Goal: Check status: Check status

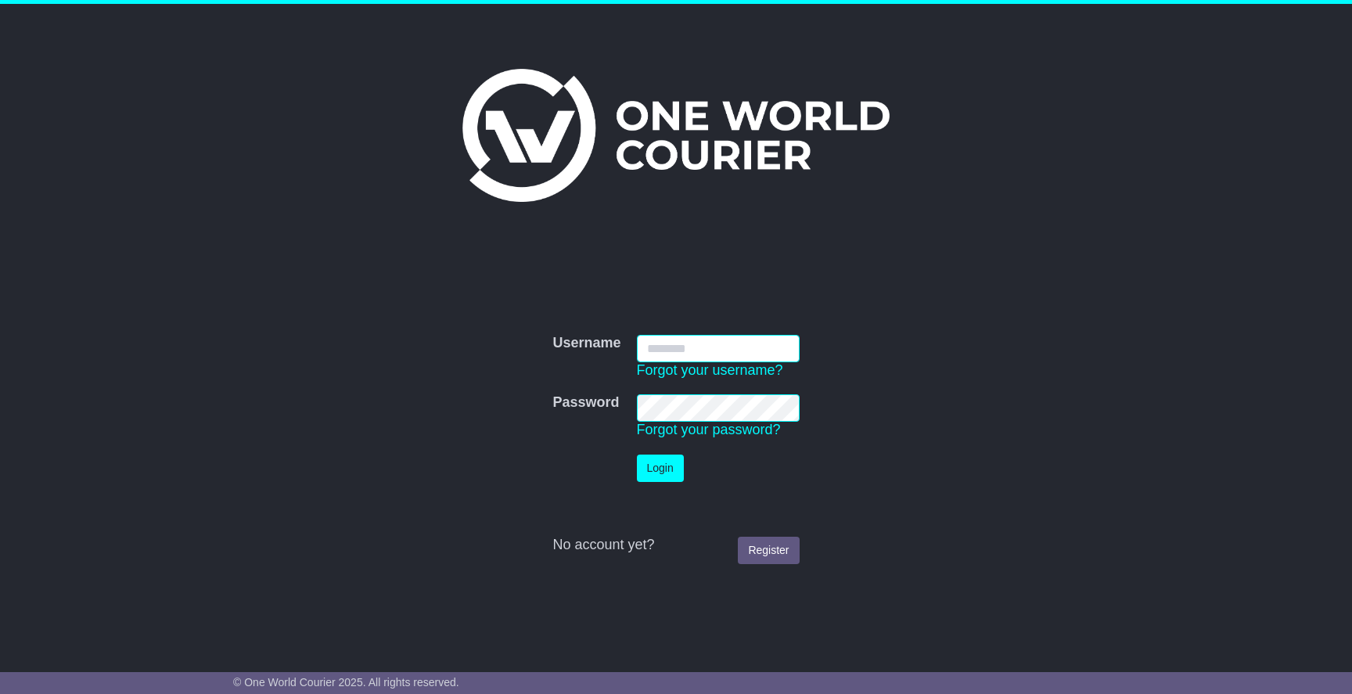
type input "**********"
click at [660, 467] on button "Login" at bounding box center [660, 468] width 47 height 27
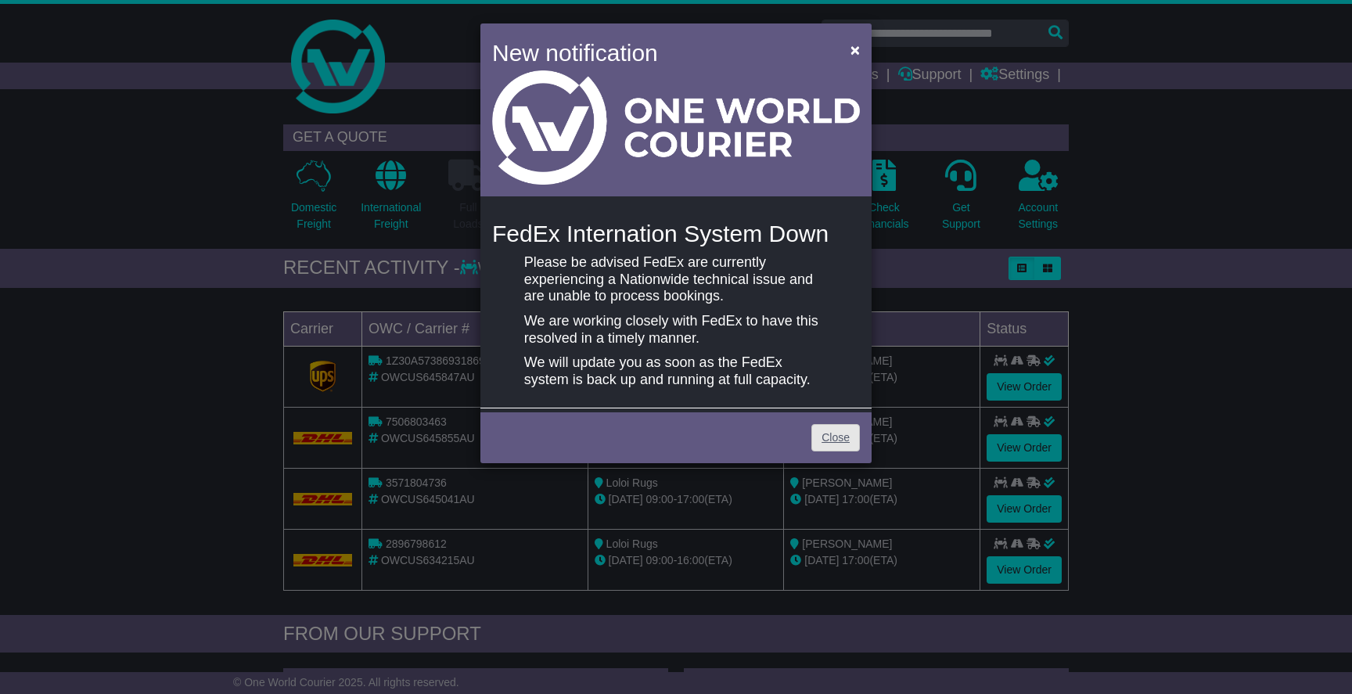
click at [835, 436] on link "Close" at bounding box center [835, 437] width 49 height 27
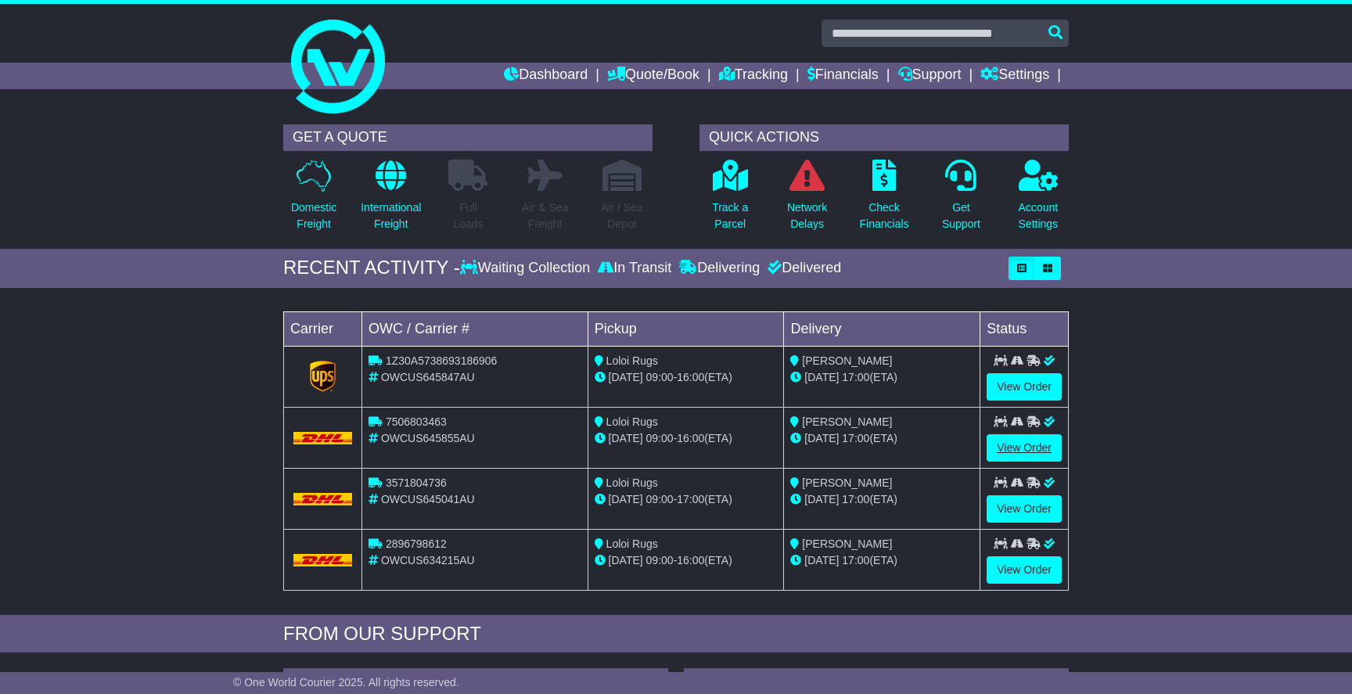
click at [1021, 445] on link "View Order" at bounding box center [1023, 447] width 75 height 27
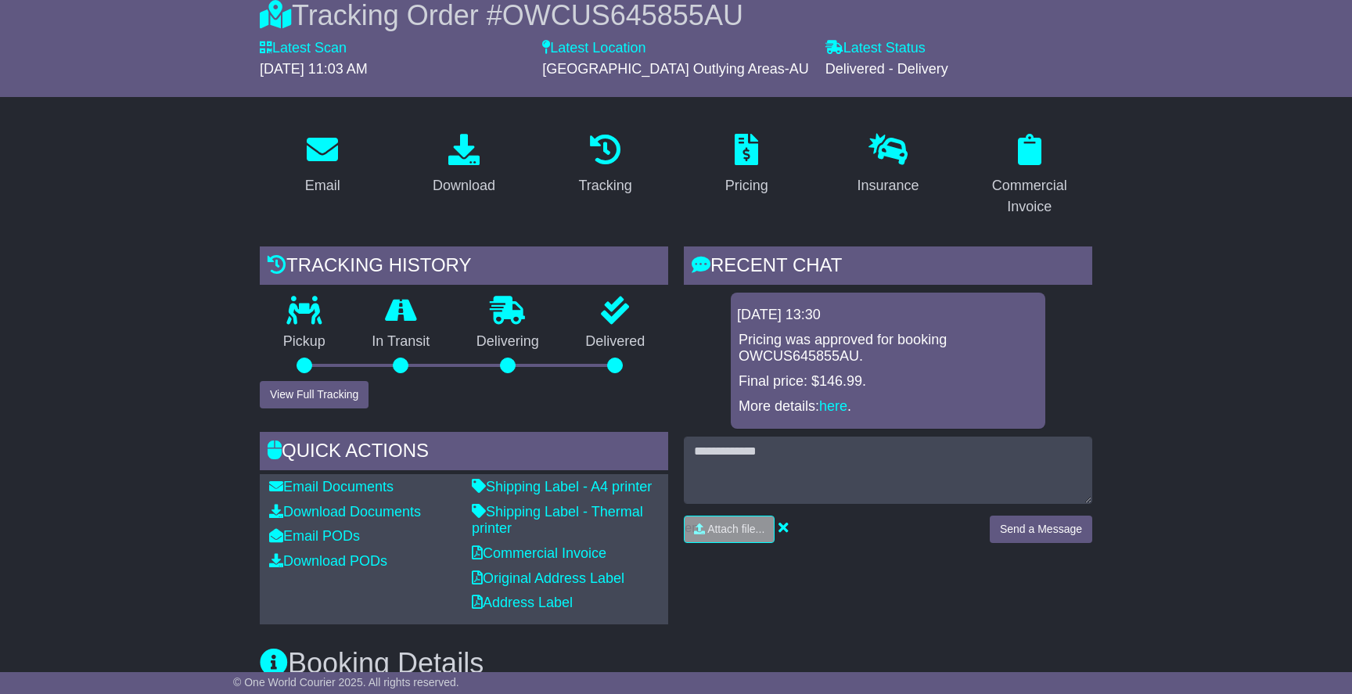
scroll to position [150, 0]
click at [835, 397] on link "here" at bounding box center [833, 405] width 28 height 16
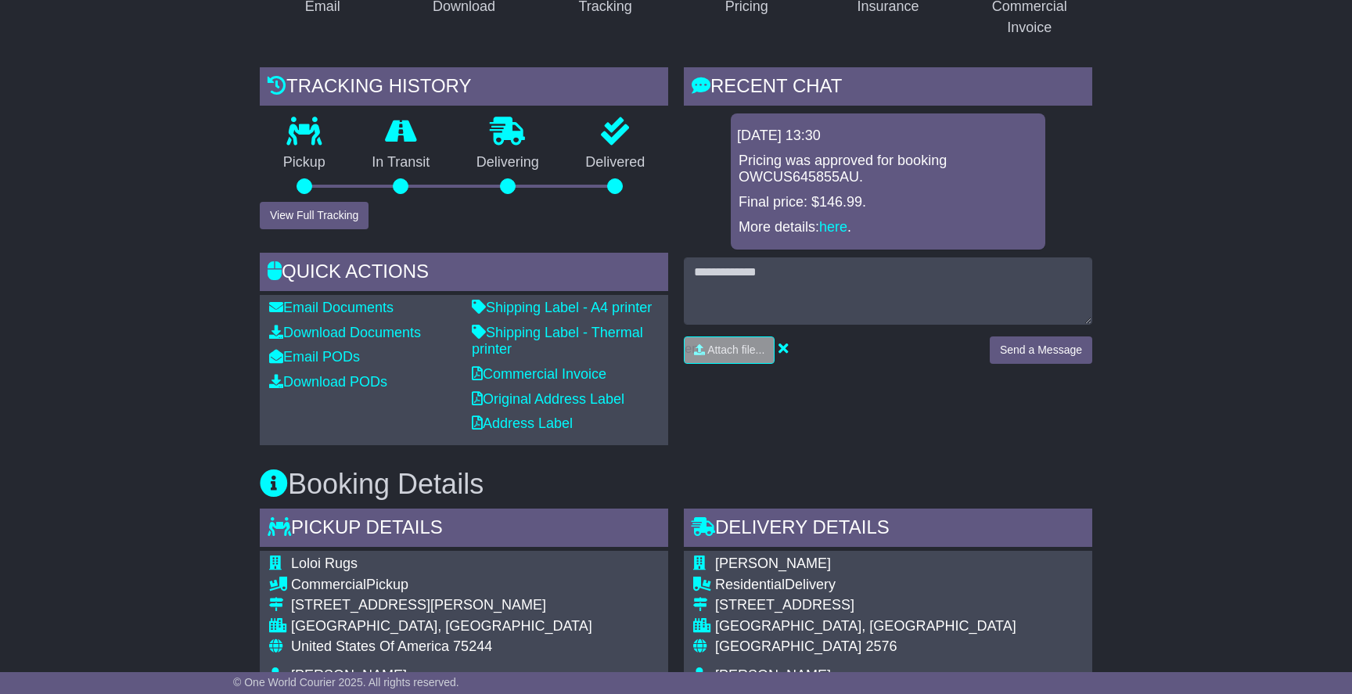
scroll to position [92, 0]
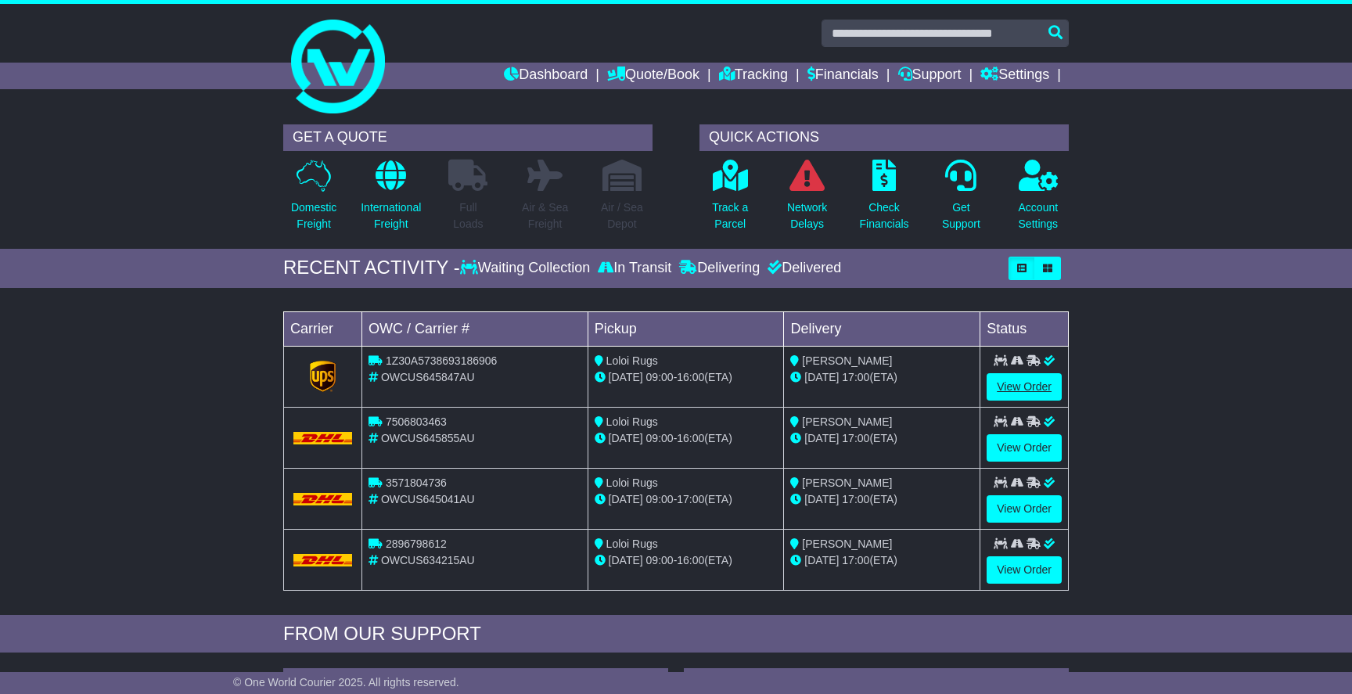
click at [1013, 388] on link "View Order" at bounding box center [1023, 386] width 75 height 27
click at [1005, 507] on link "View Order" at bounding box center [1023, 508] width 75 height 27
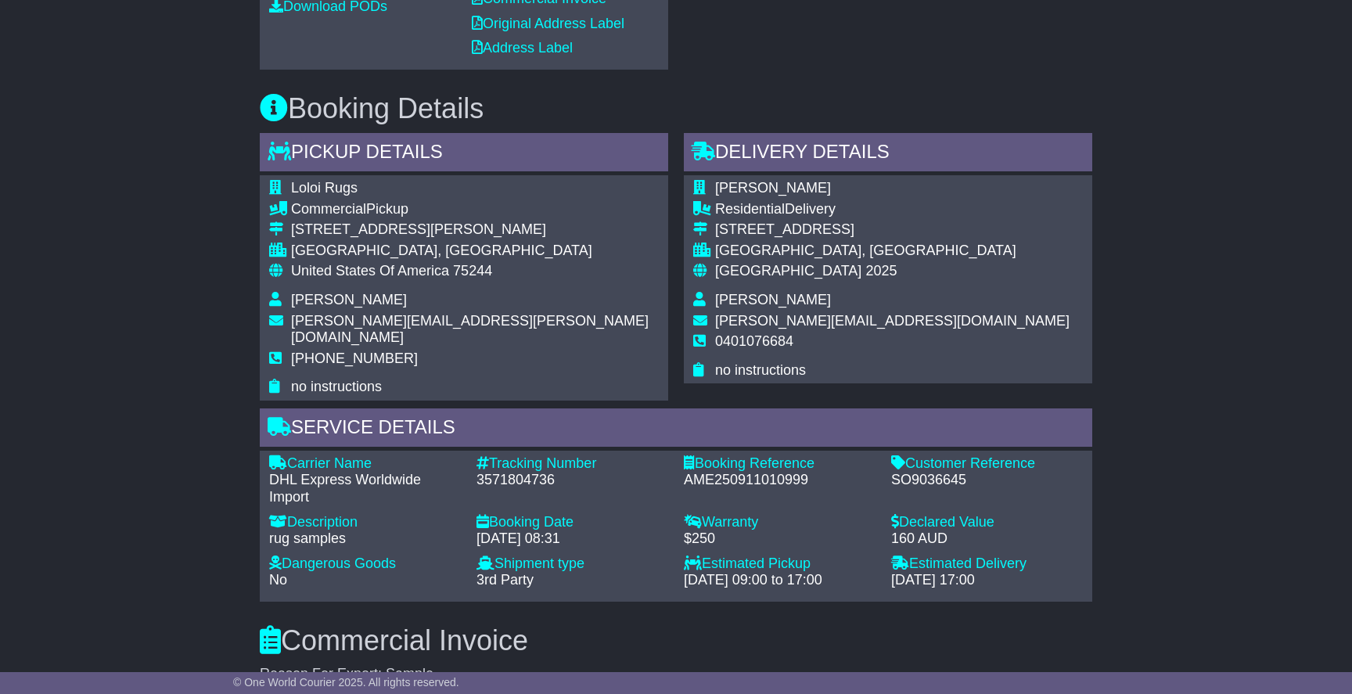
scroll to position [702, 0]
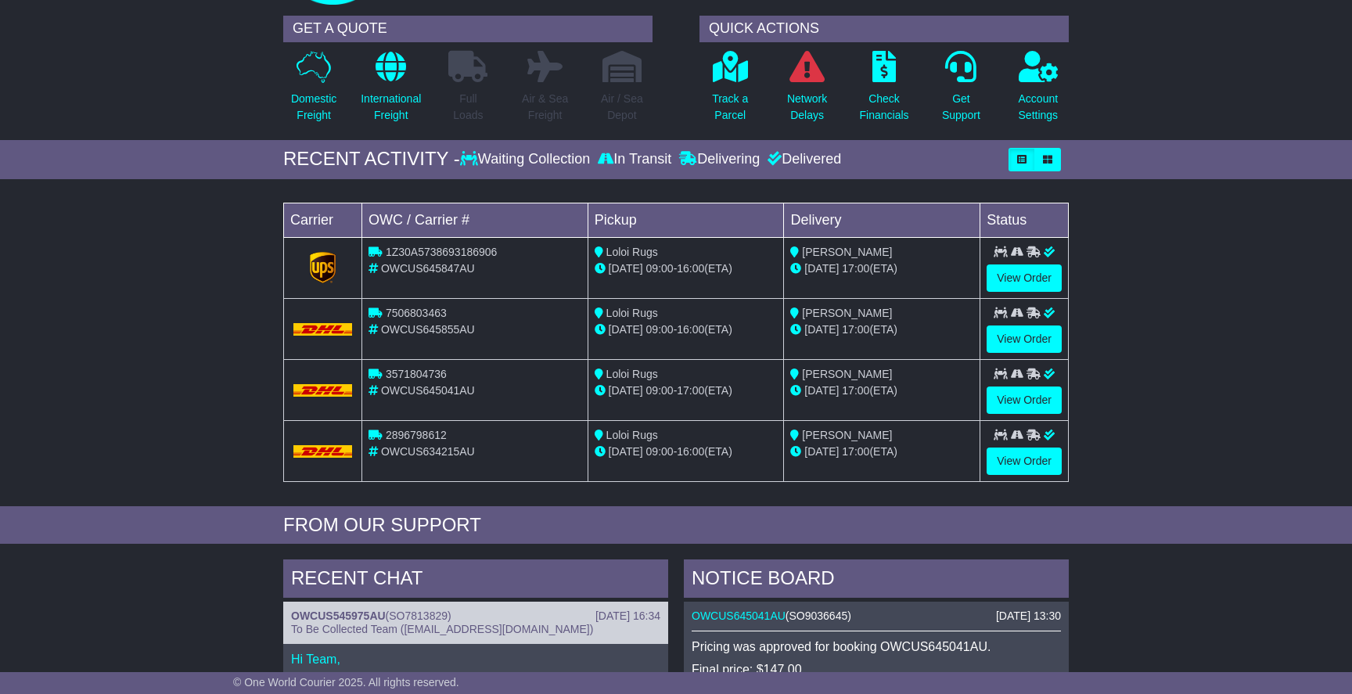
scroll to position [116, 0]
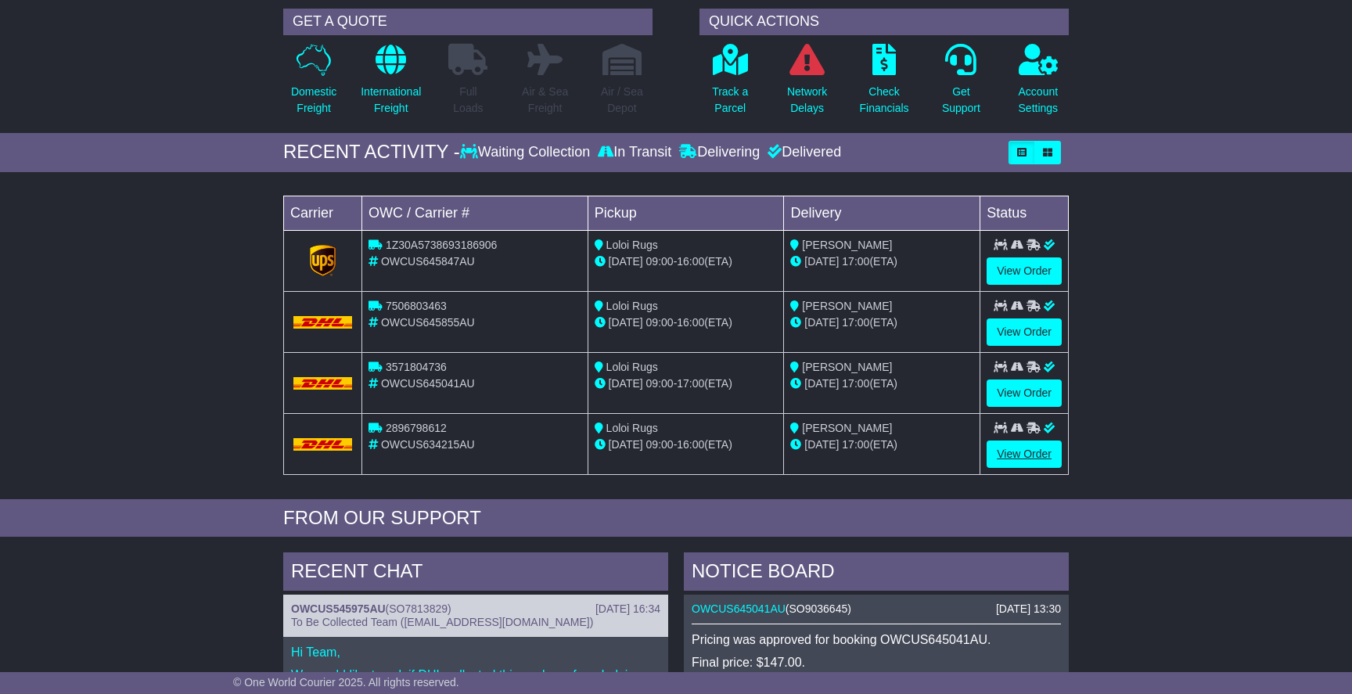
click at [1038, 454] on link "View Order" at bounding box center [1023, 453] width 75 height 27
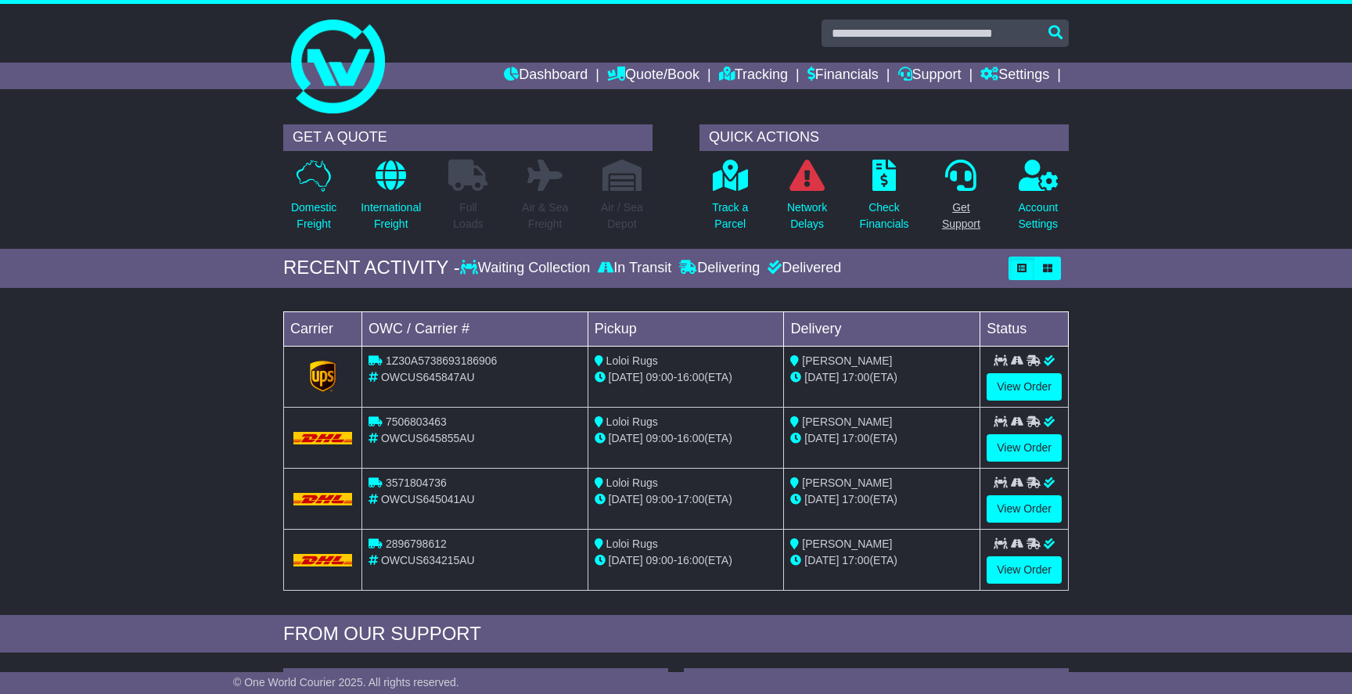
click at [965, 210] on p "Get Support" at bounding box center [961, 215] width 38 height 33
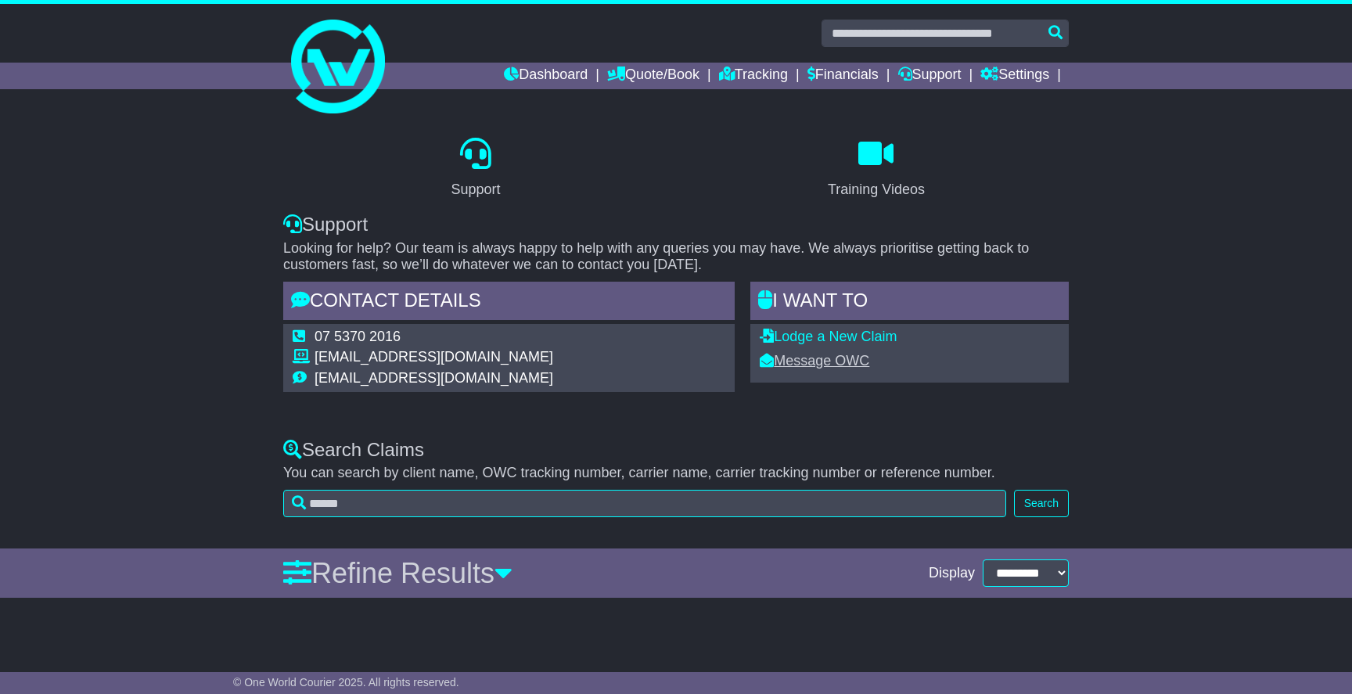
click at [832, 357] on link "Message OWC" at bounding box center [815, 361] width 110 height 16
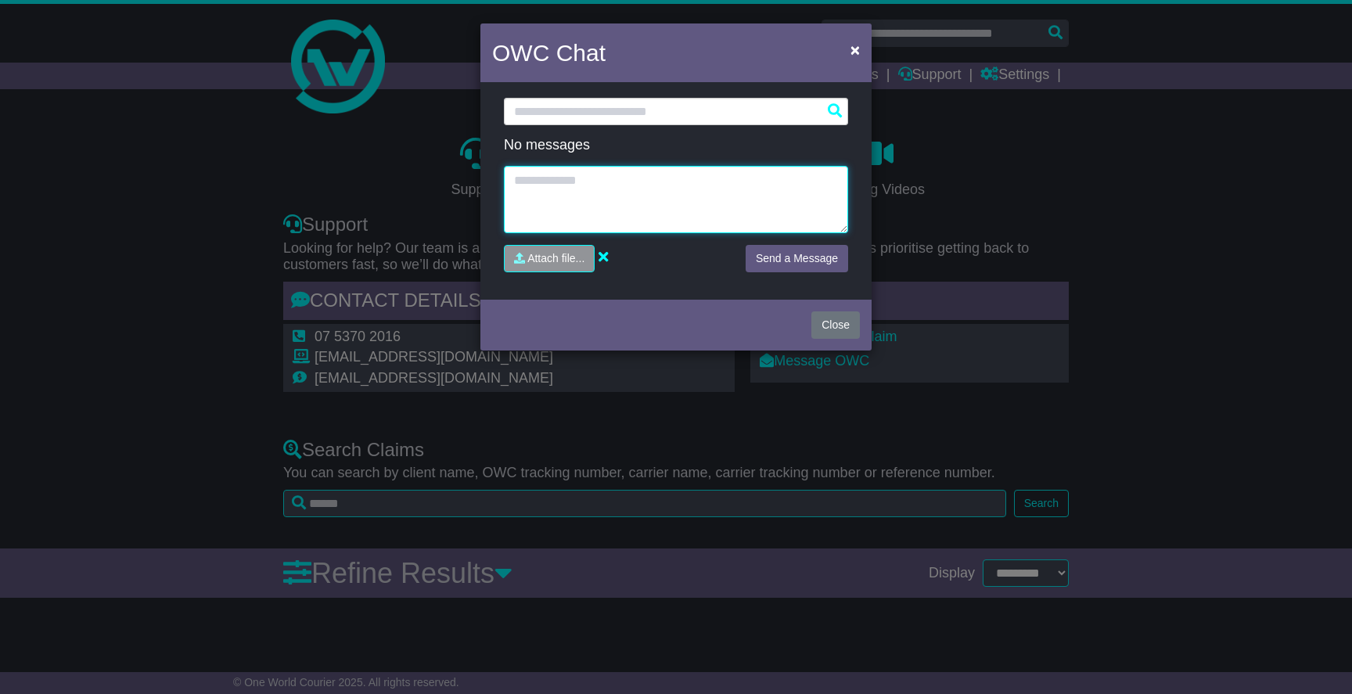
click at [679, 176] on textarea at bounding box center [676, 199] width 344 height 67
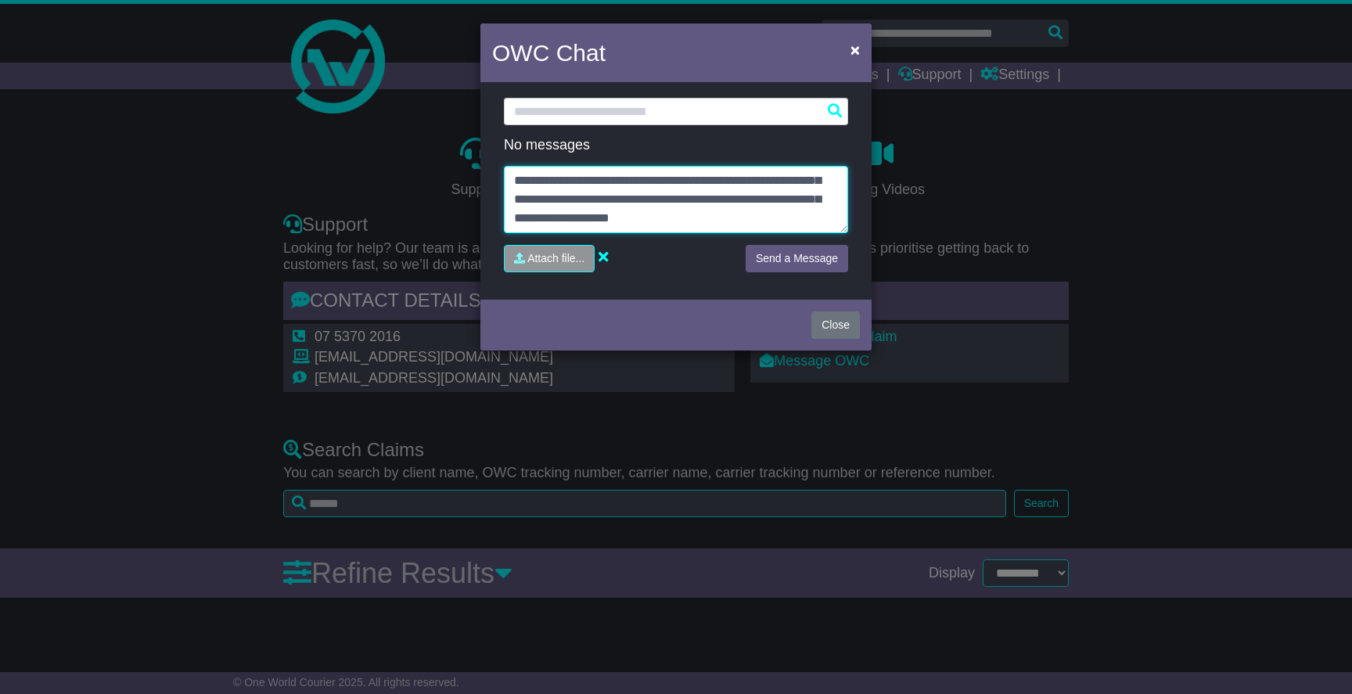
scroll to position [31, 0]
type textarea "**********"
click at [776, 258] on button "Send a Message" at bounding box center [797, 258] width 102 height 27
